Goal: Information Seeking & Learning: Learn about a topic

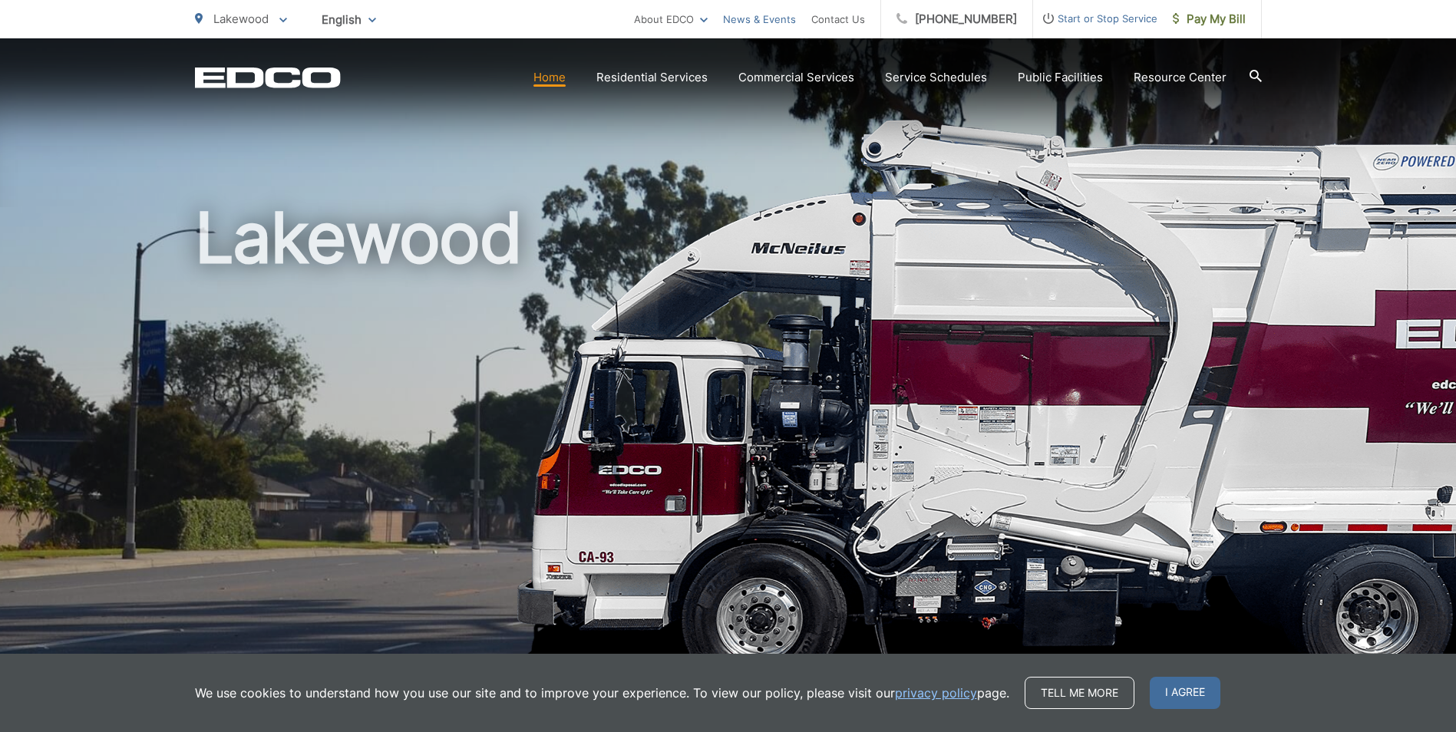
click at [780, 16] on link "News & Events" at bounding box center [759, 19] width 73 height 18
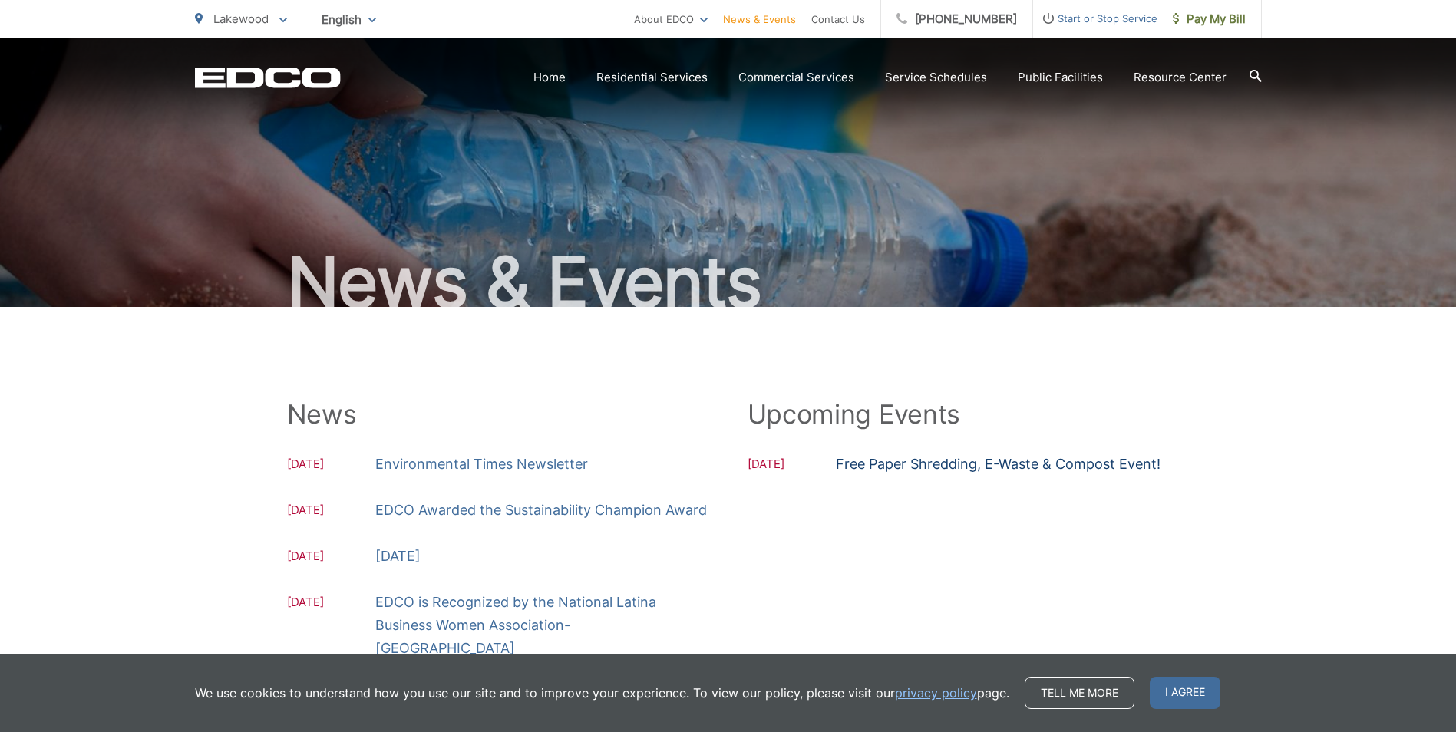
click at [995, 466] on link "Free Paper Shredding, E-Waste & Compost Event!" at bounding box center [998, 464] width 325 height 23
